Goal: Communication & Community: Participate in discussion

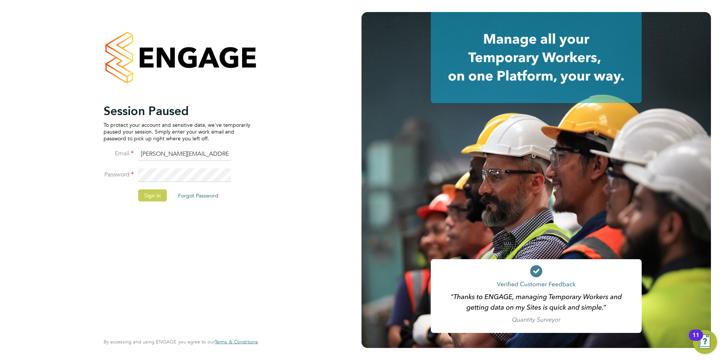
click at [150, 198] on button "Sign In" at bounding box center [152, 195] width 29 height 12
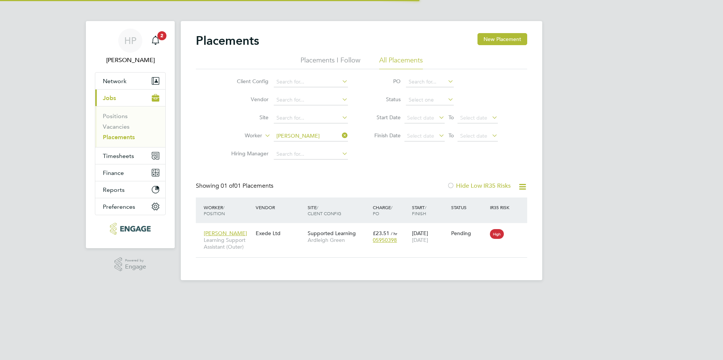
scroll to position [7, 35]
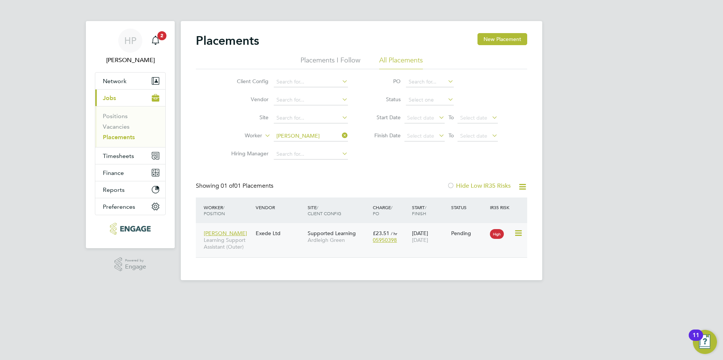
click at [258, 249] on div "[PERSON_NAME] Learning Support Assistant (Outer) Exede Ltd Supported Learning A…" at bounding box center [361, 240] width 331 height 34
click at [217, 239] on span "Learning Support Assistant (Outer)" at bounding box center [228, 244] width 48 height 14
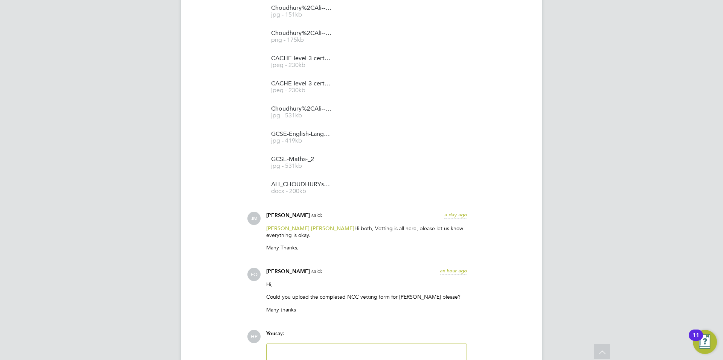
scroll to position [1116, 0]
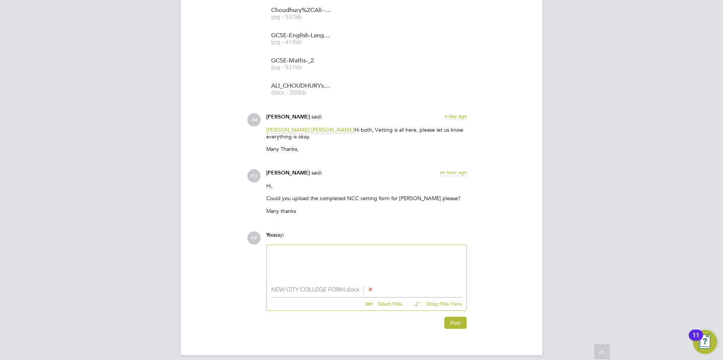
click at [352, 264] on div at bounding box center [366, 266] width 191 height 32
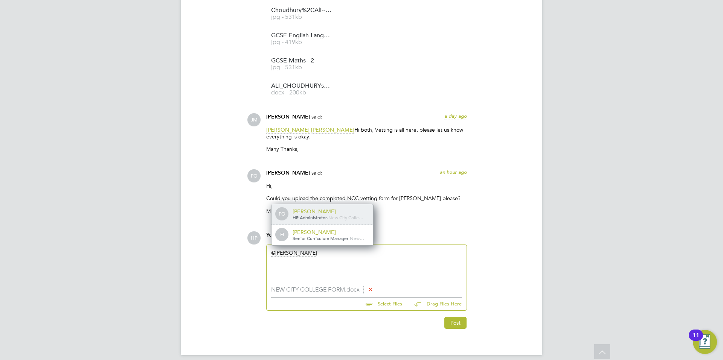
click at [338, 220] on span "New City Colle…" at bounding box center [345, 218] width 35 height 6
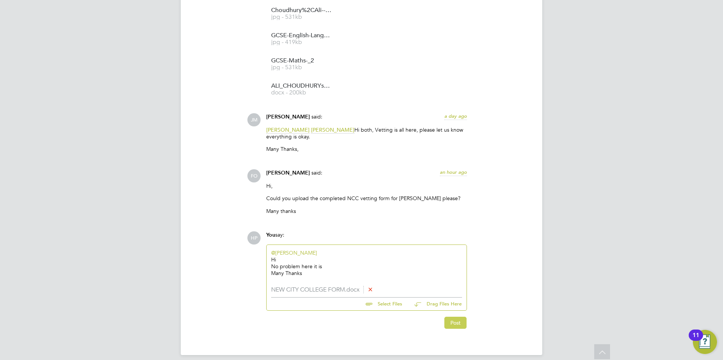
click at [464, 324] on button "Post" at bounding box center [455, 323] width 22 height 12
